Goal: Obtain resource: Obtain resource

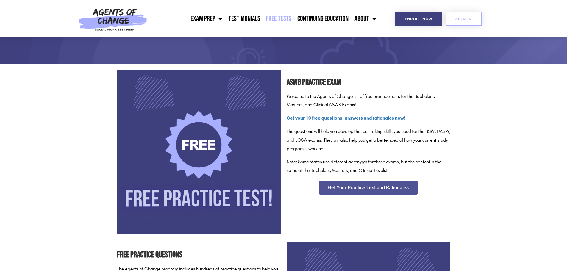
scroll to position [59, 0]
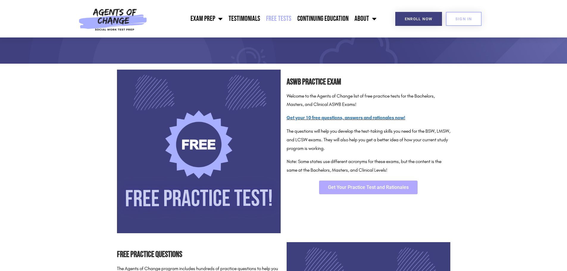
click at [364, 189] on span "Get Your Practice Test and Rationales" at bounding box center [368, 187] width 81 height 5
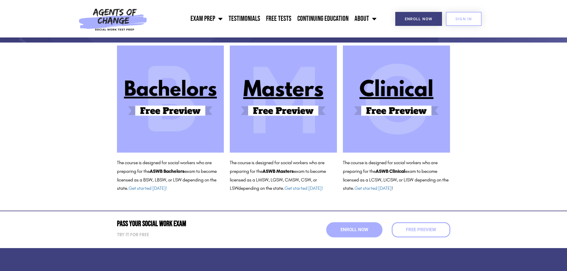
scroll to position [59, 0]
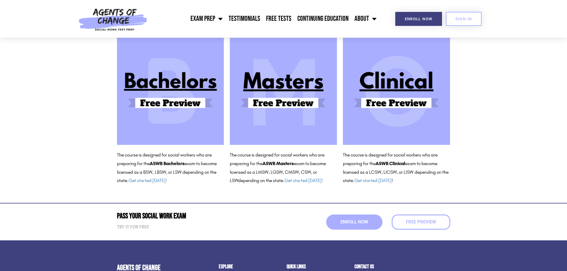
click at [306, 98] on img at bounding box center [283, 91] width 107 height 107
